Goal: Transaction & Acquisition: Purchase product/service

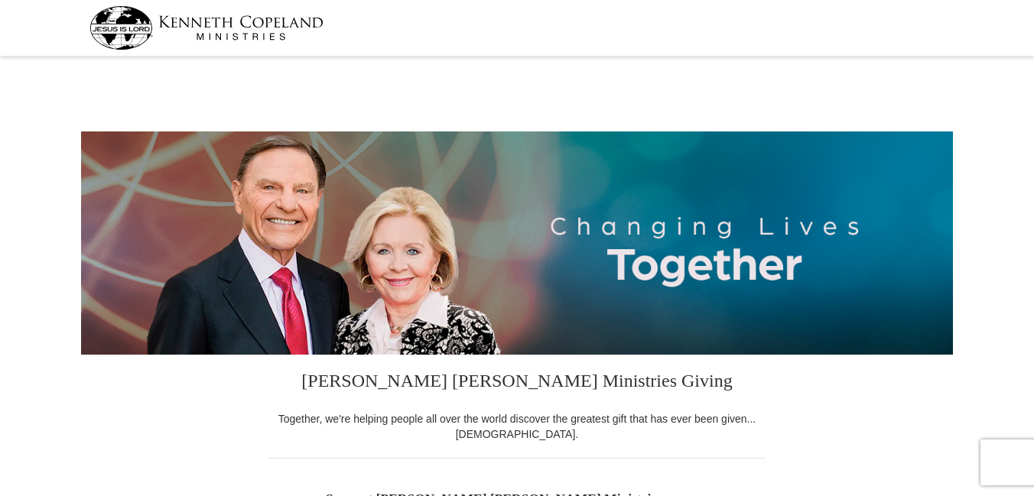
select select "[GEOGRAPHIC_DATA]"
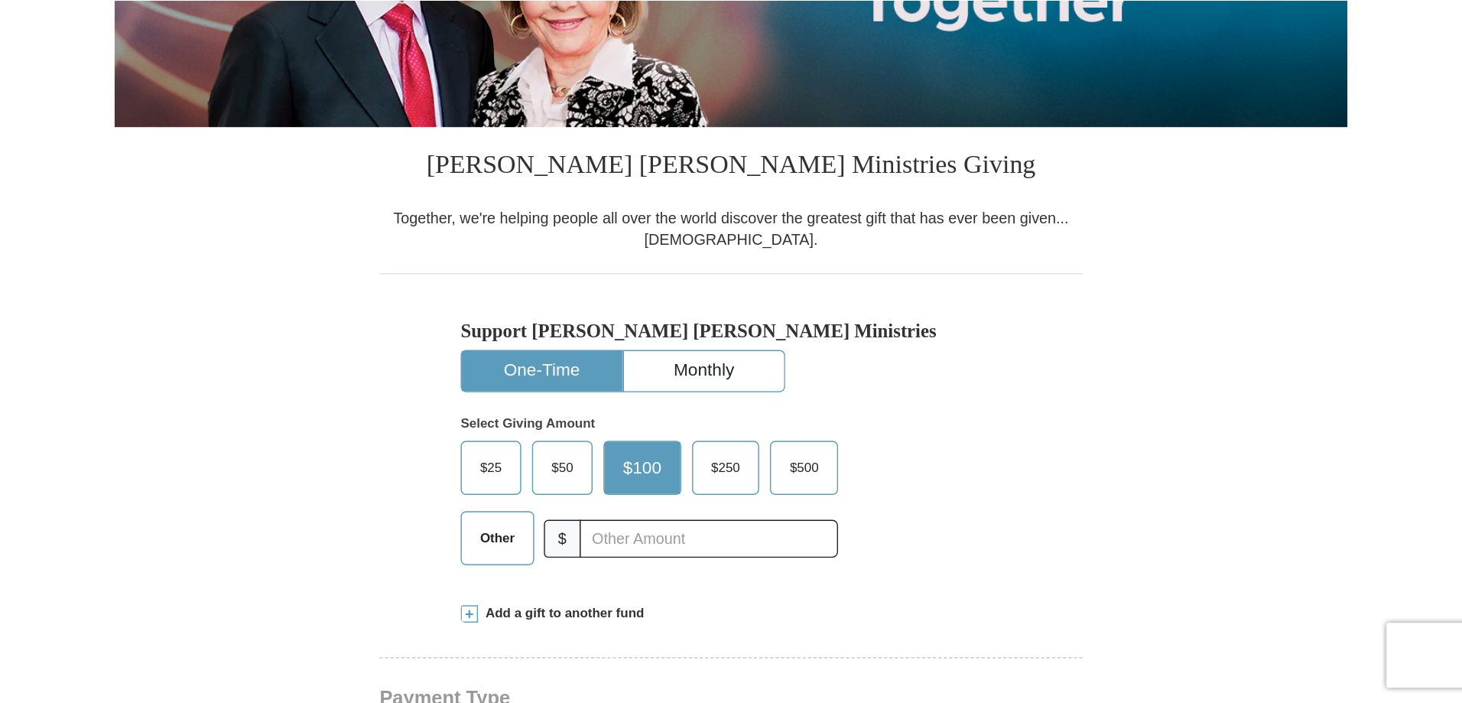
scroll to position [306, 0]
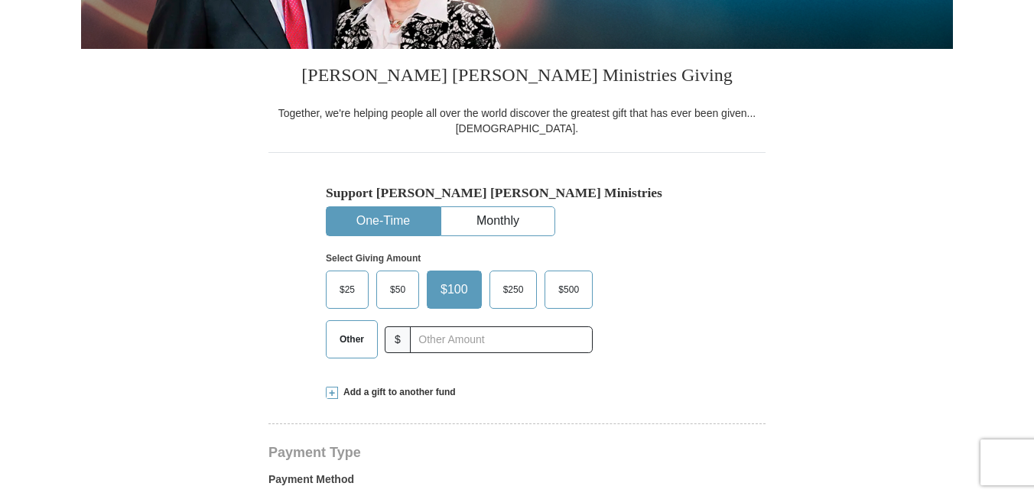
click at [356, 340] on span "Other" at bounding box center [352, 339] width 40 height 23
click at [0, 0] on input "Other" at bounding box center [0, 0] width 0 height 0
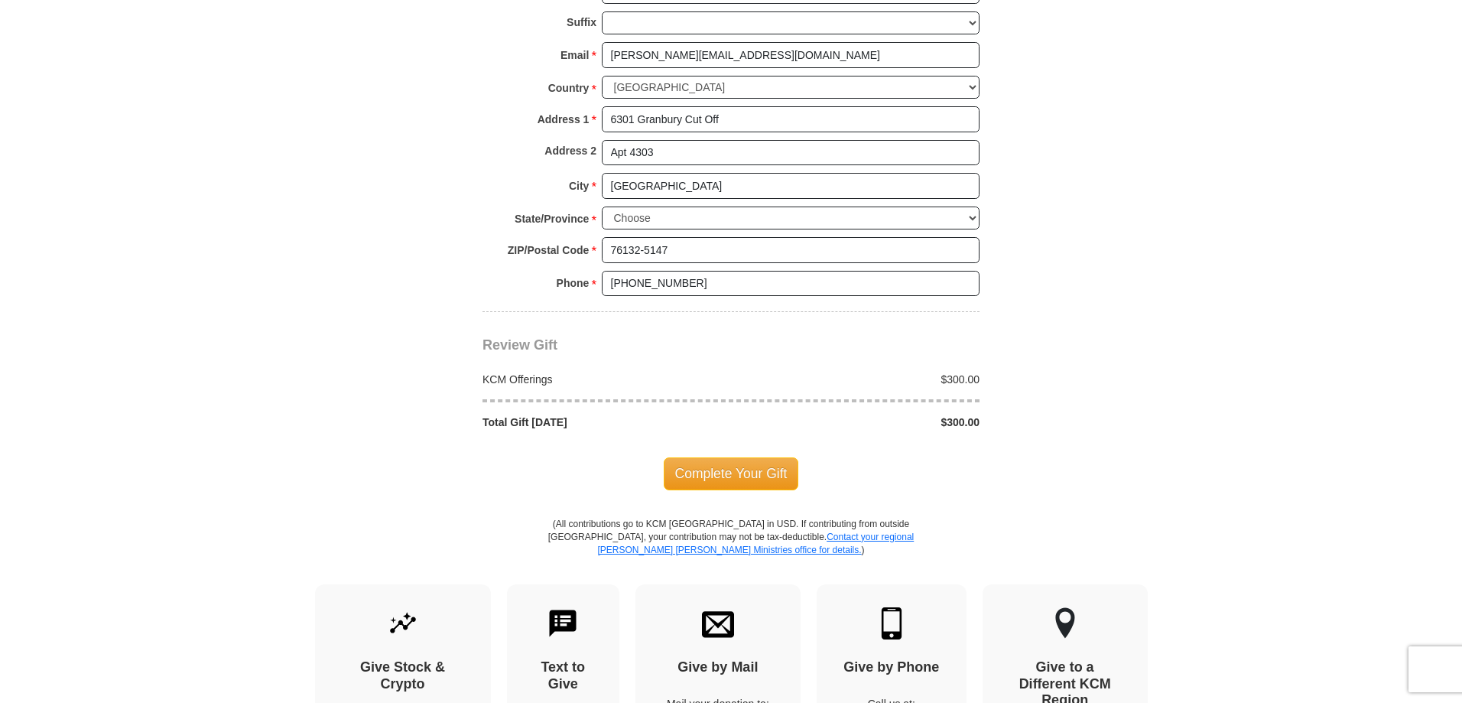
scroll to position [1147, 0]
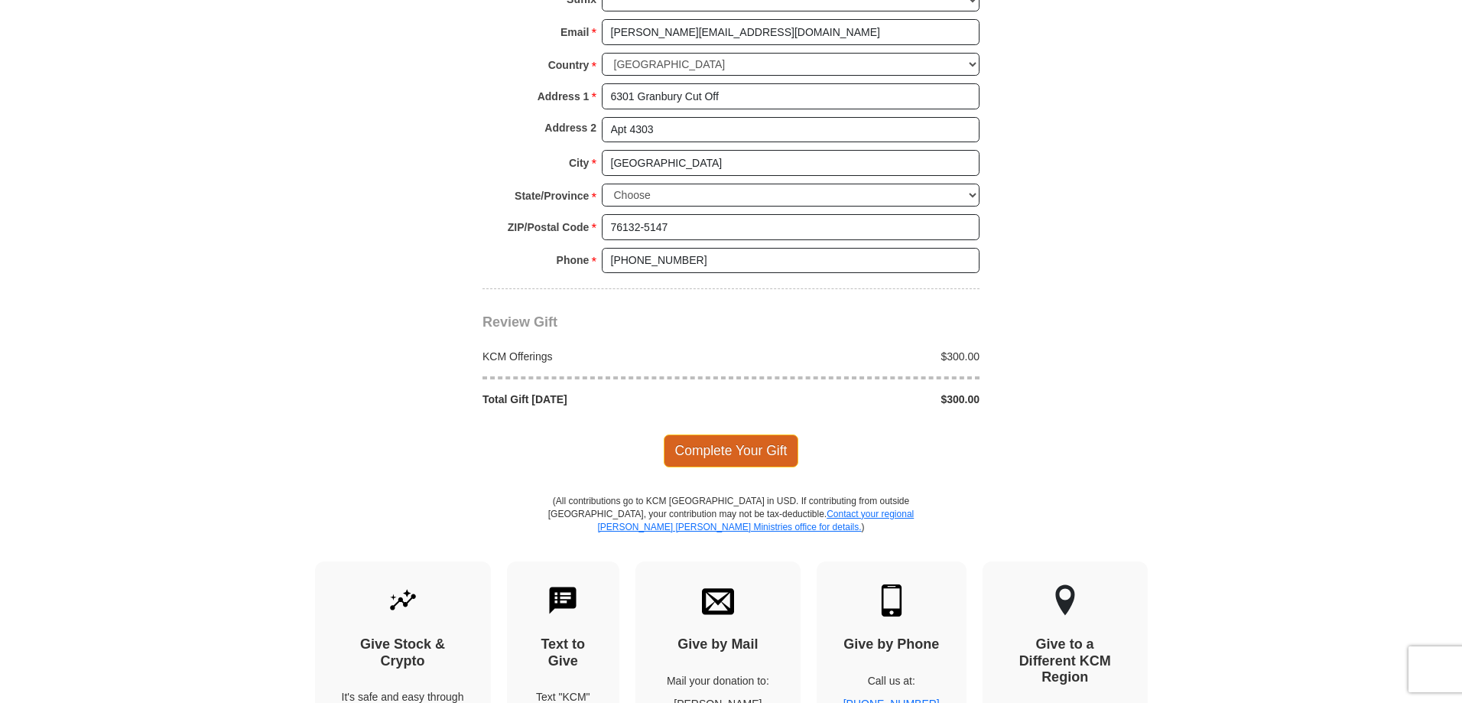
type input "300"
click at [738, 449] on span "Complete Your Gift" at bounding box center [731, 450] width 135 height 32
